Goal: Transaction & Acquisition: Book appointment/travel/reservation

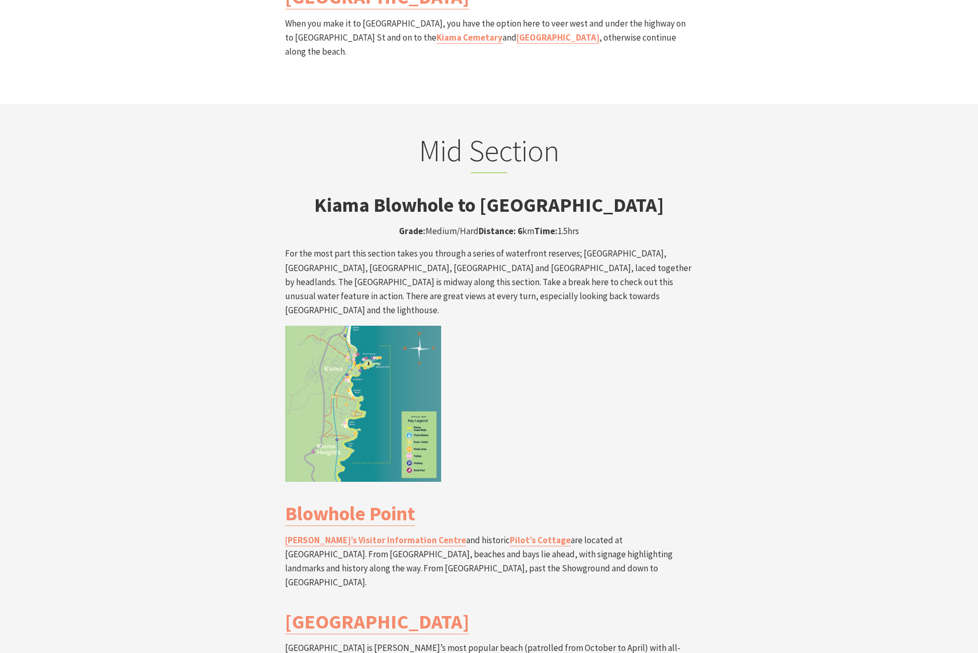
scroll to position [1771, 0]
click at [348, 324] on img at bounding box center [363, 402] width 156 height 156
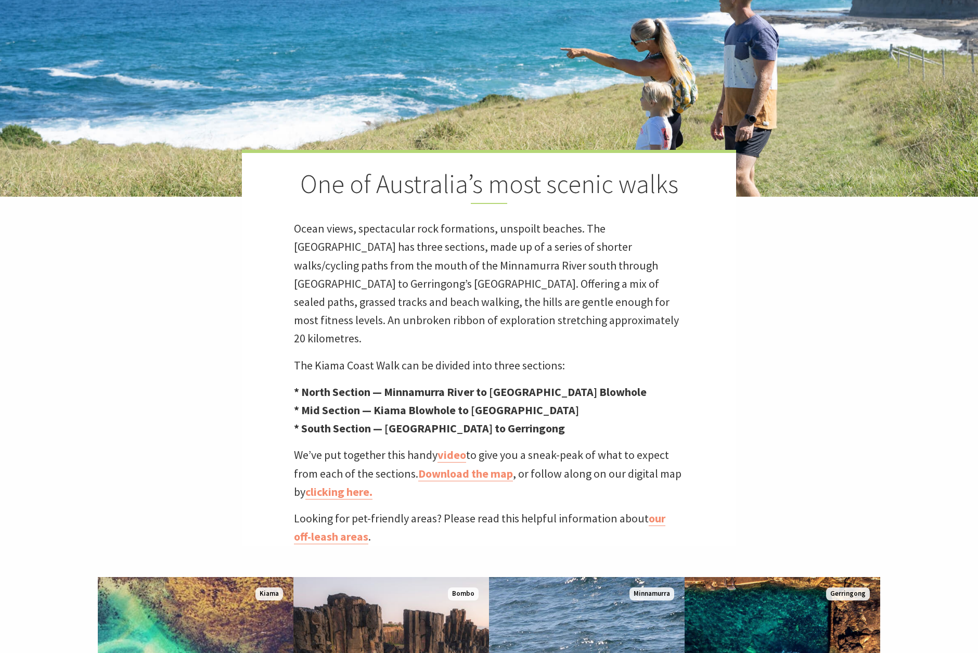
scroll to position [309, 0]
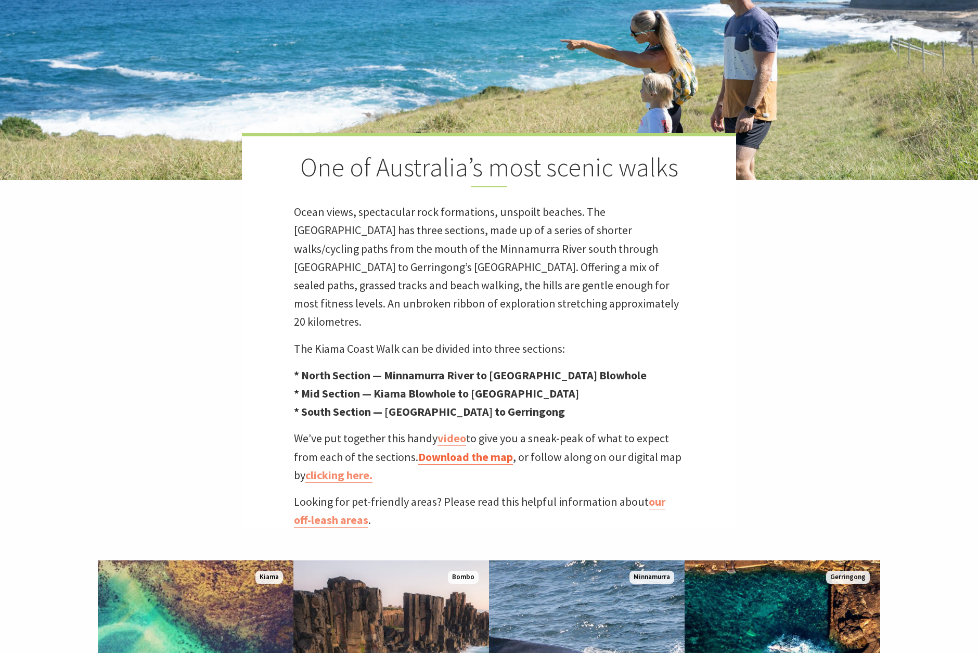
click at [496, 449] on link "Download the map" at bounding box center [465, 456] width 95 height 15
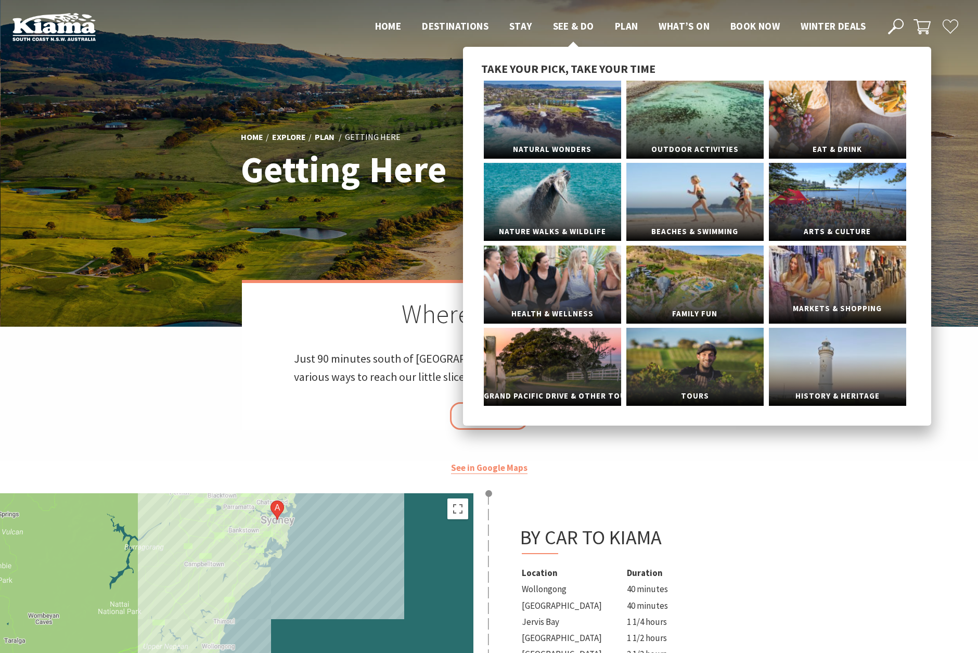
click at [825, 274] on link "Markets & Shopping" at bounding box center [837, 284] width 137 height 78
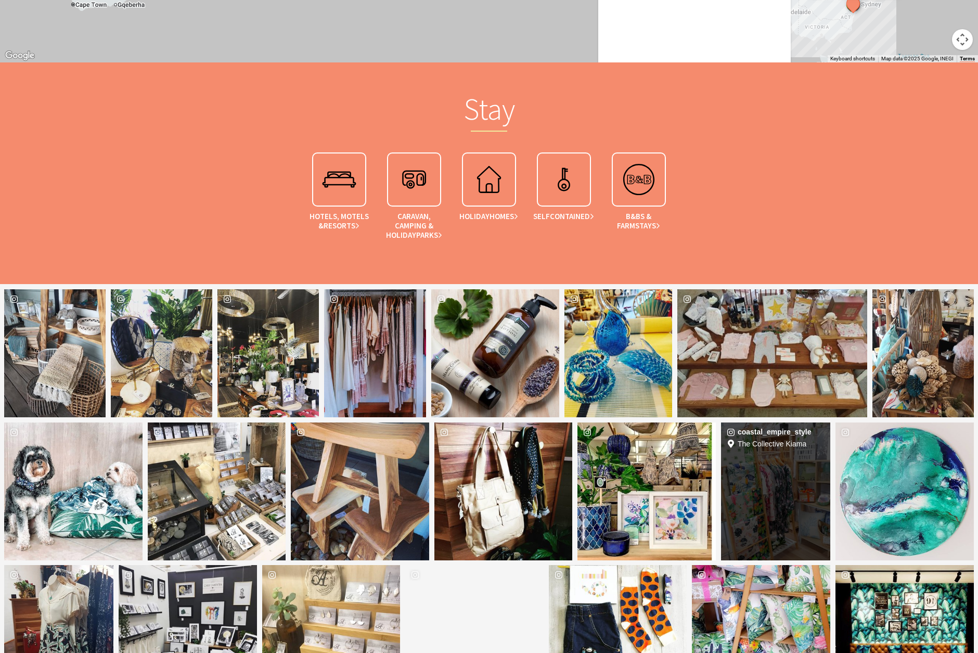
scroll to position [1513, 0]
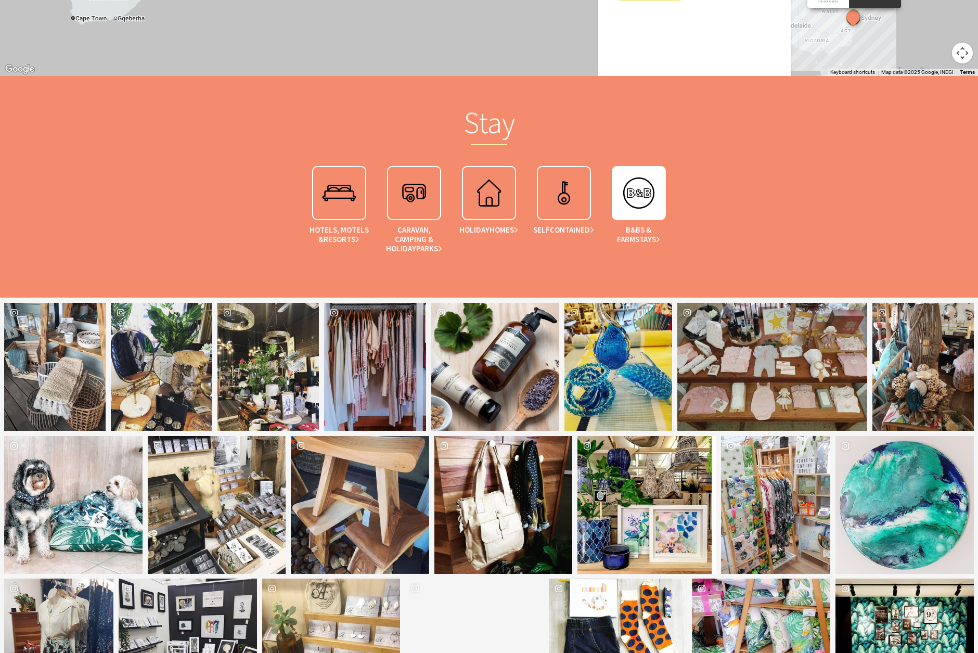
click at [647, 208] on img at bounding box center [639, 193] width 42 height 42
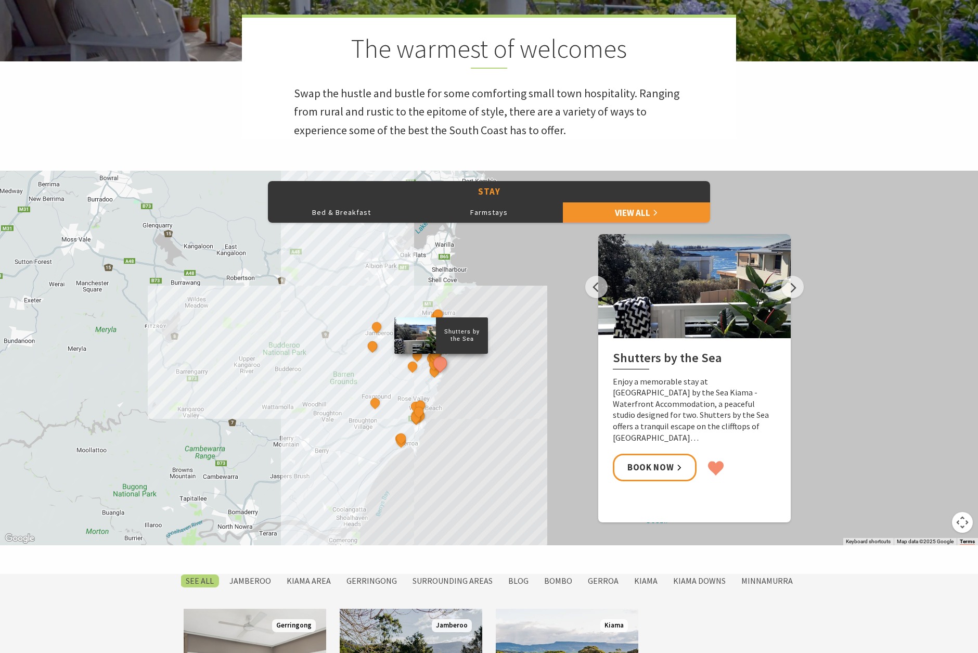
scroll to position [421, 0]
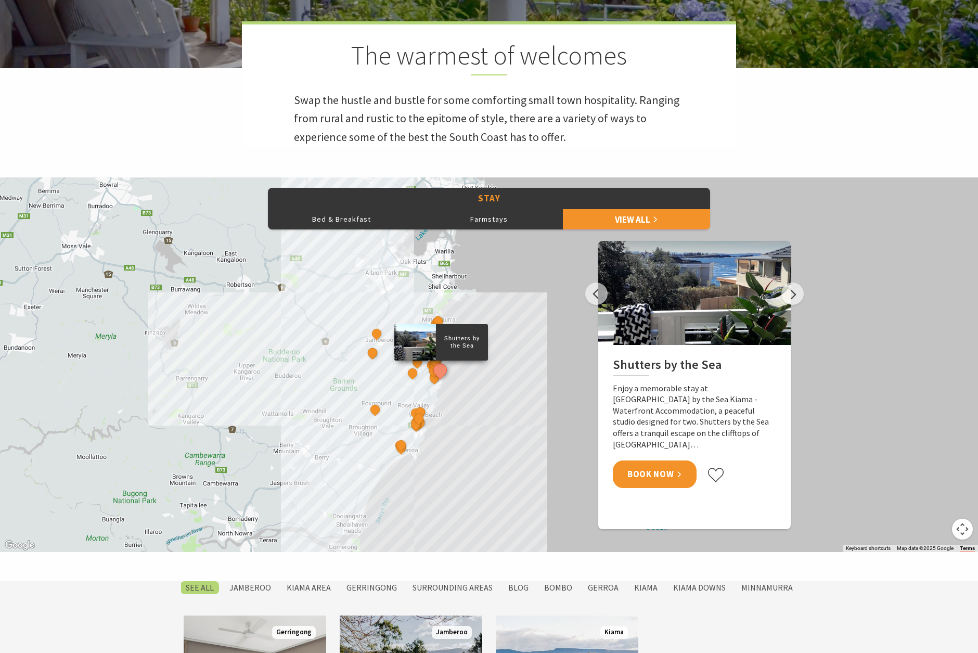
click at [660, 460] on link "Book Now" at bounding box center [655, 474] width 84 height 28
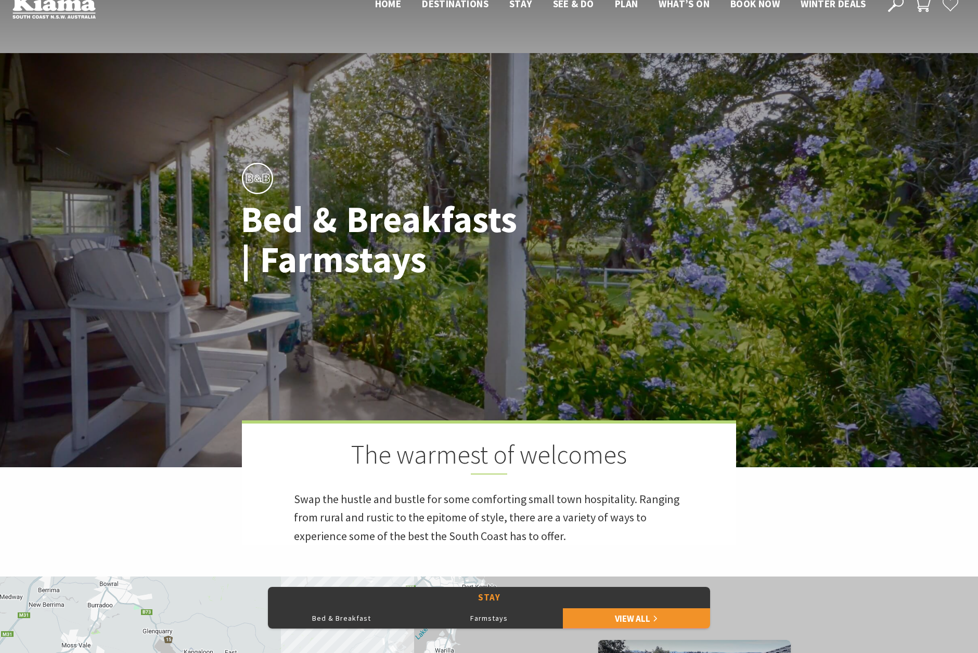
scroll to position [0, 0]
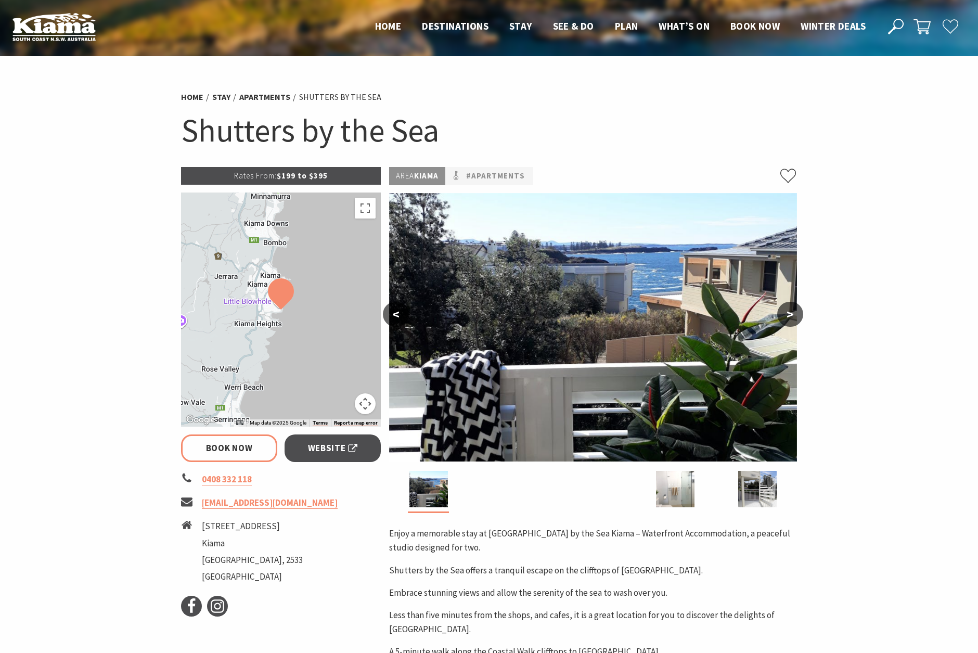
select select "3"
select select "2"
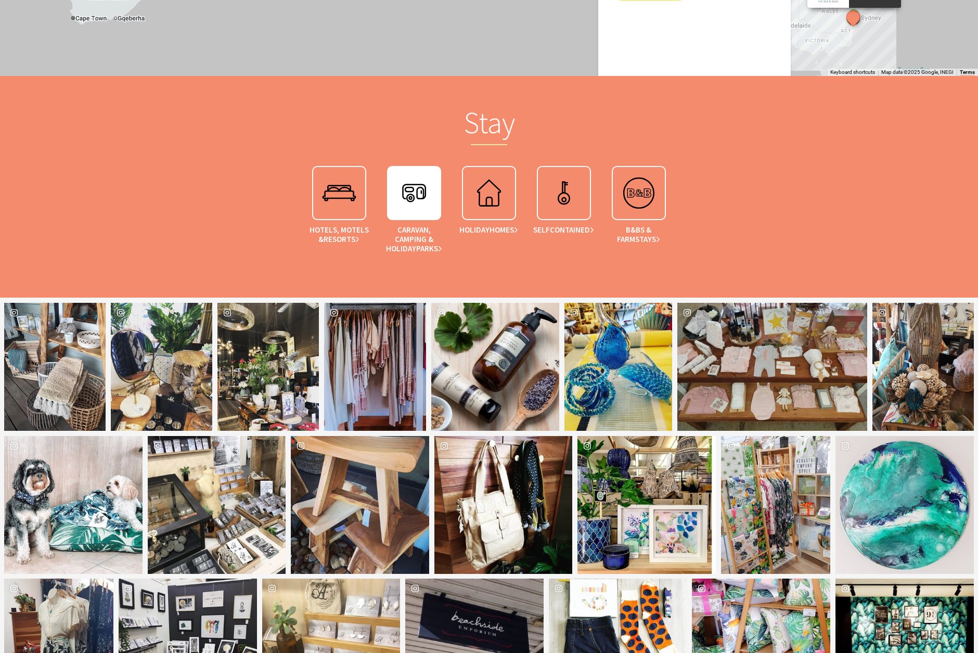
scroll to position [424, 975]
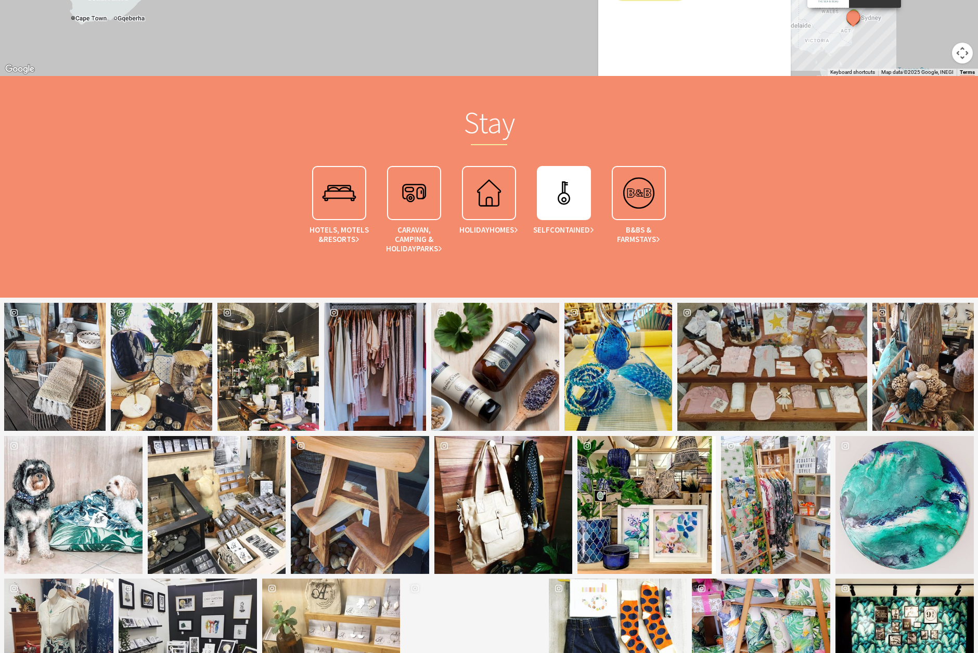
click at [572, 194] on img at bounding box center [564, 193] width 42 height 42
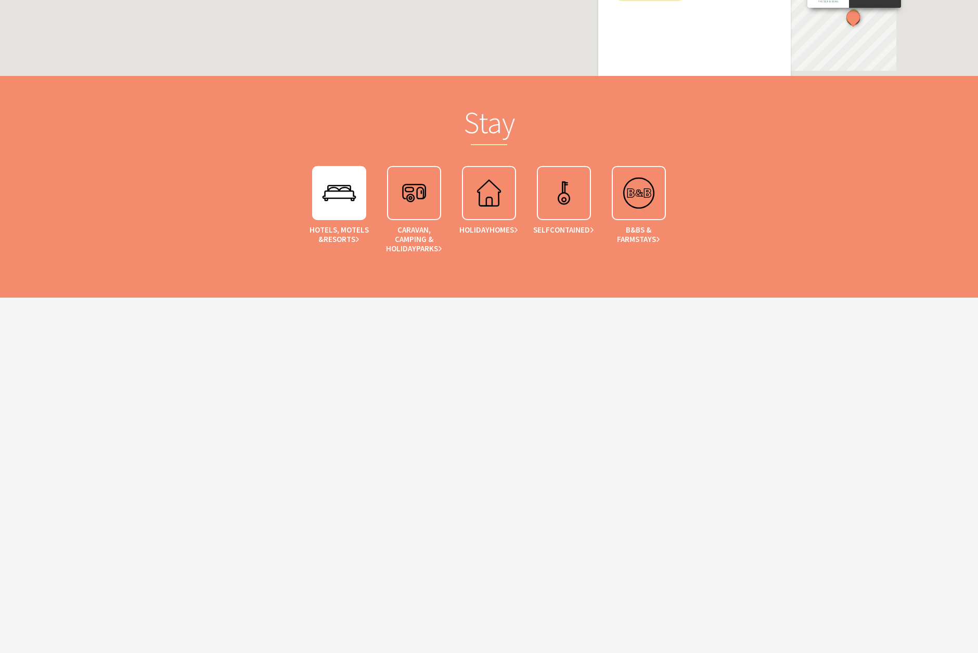
scroll to position [424, 975]
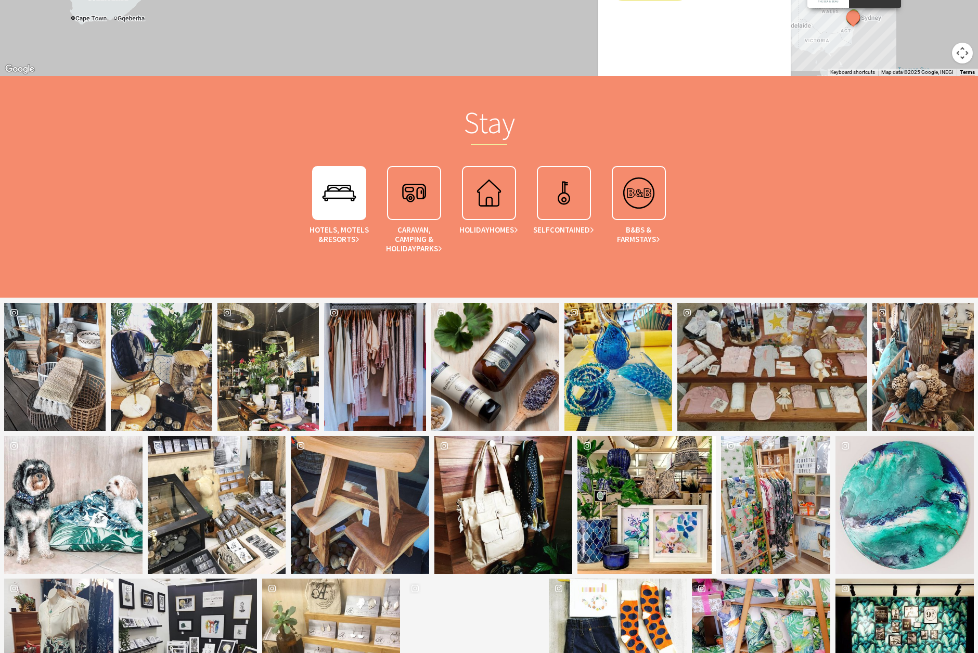
click at [342, 188] on img at bounding box center [339, 193] width 42 height 42
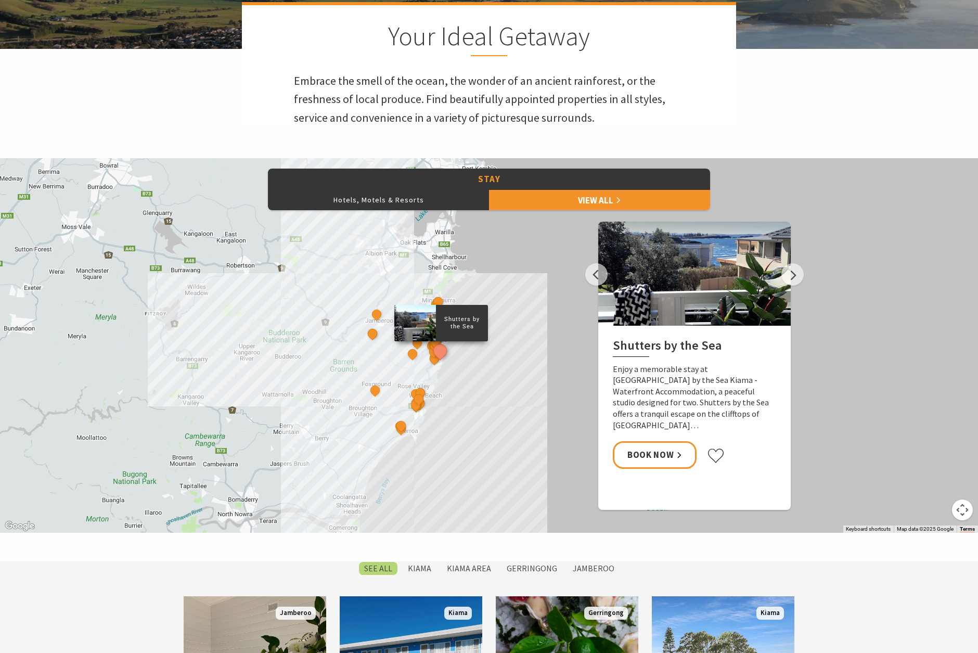
scroll to position [594, 0]
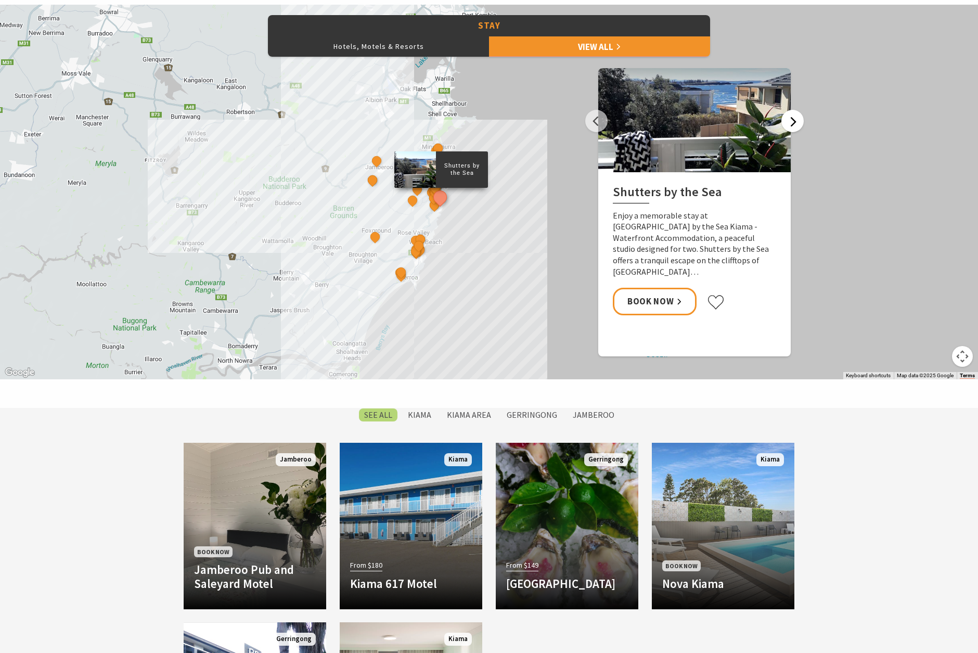
click at [797, 120] on button "Next" at bounding box center [792, 121] width 22 height 22
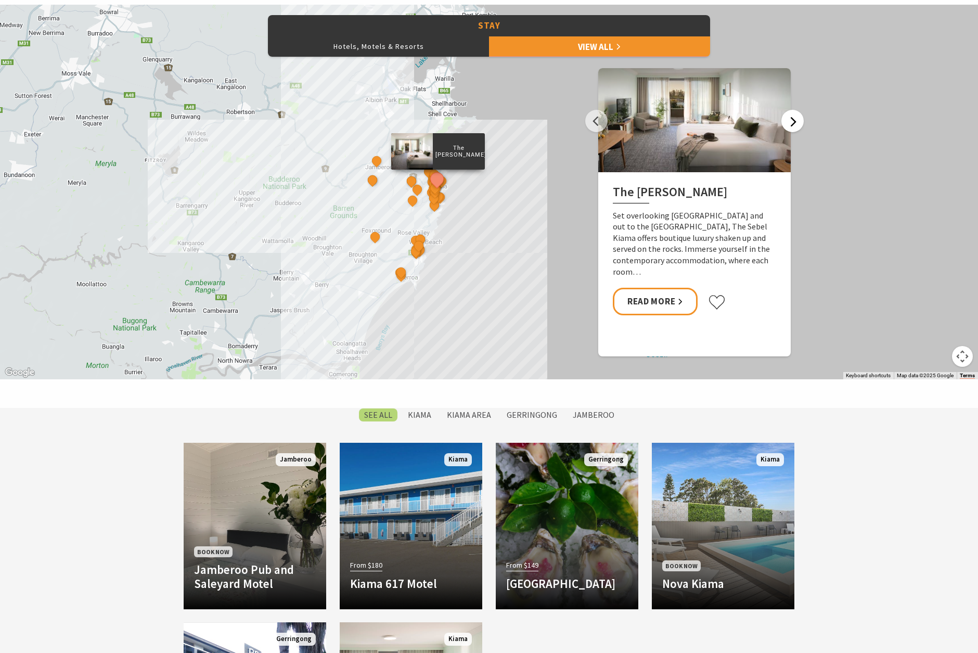
click at [797, 119] on button "Next" at bounding box center [792, 121] width 22 height 22
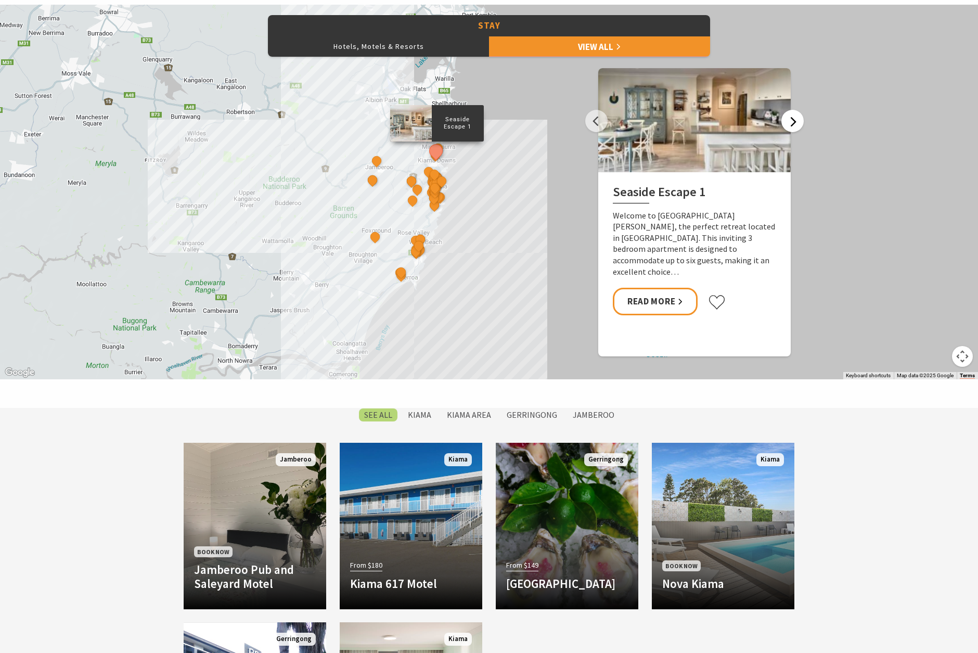
click at [796, 119] on button "Next" at bounding box center [792, 121] width 22 height 22
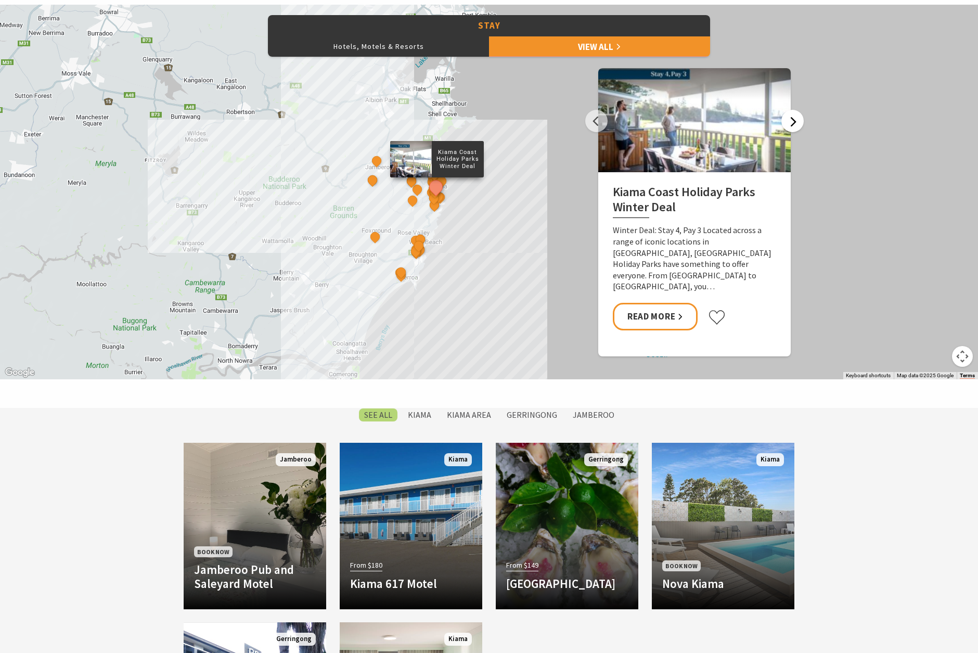
click at [796, 119] on button "Next" at bounding box center [792, 121] width 22 height 22
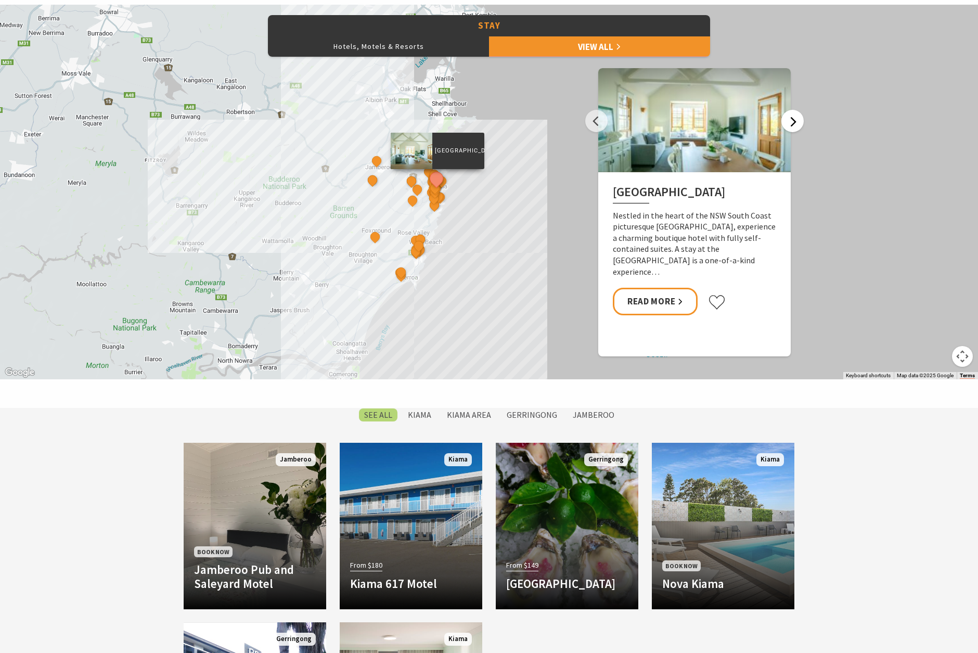
click at [796, 119] on button "Next" at bounding box center [792, 121] width 22 height 22
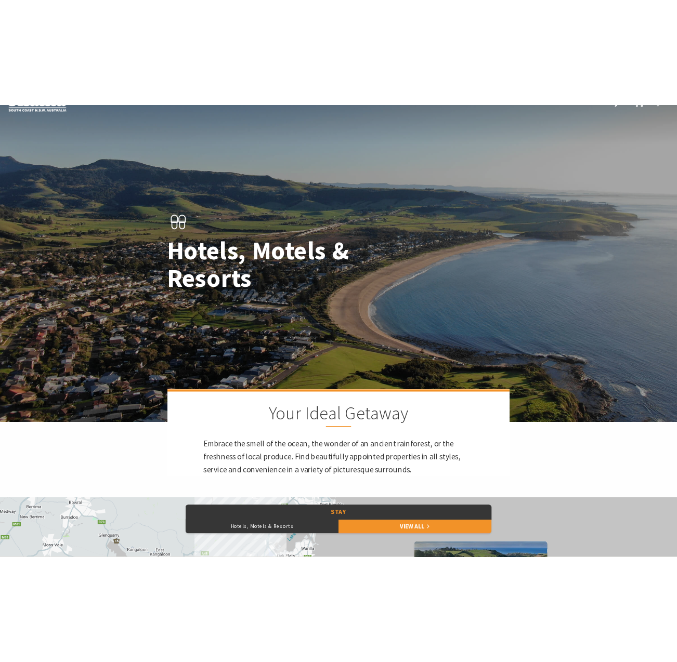
scroll to position [34, 0]
